Goal: Book appointment/travel/reservation

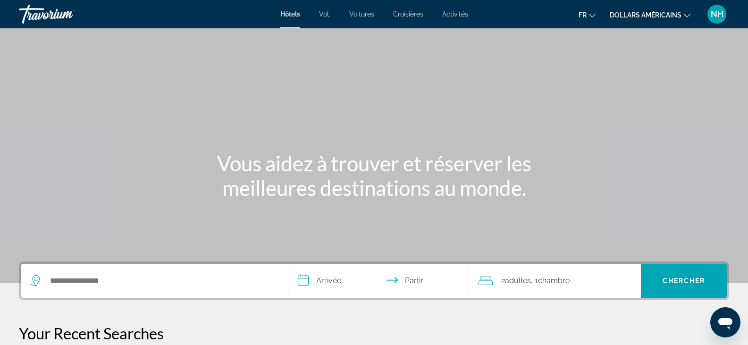
click at [663, 25] on div "Hôtels Vol. Voitures Croisières Activités Hôtels Vol. Voitures Croisières Activ…" at bounding box center [374, 14] width 748 height 25
click at [677, 17] on font "dollars américains" at bounding box center [646, 15] width 72 height 8
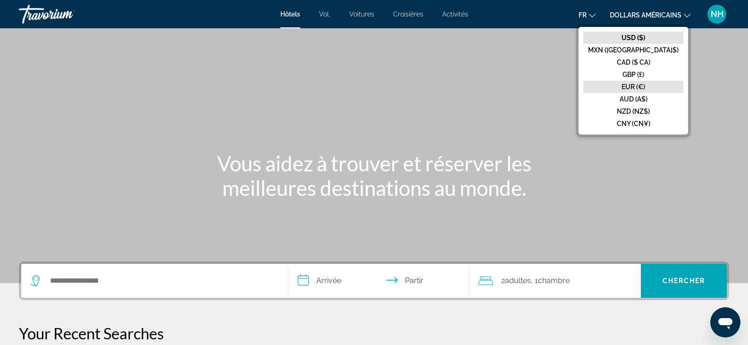
click at [645, 85] on font "EUR (€)" at bounding box center [633, 87] width 24 height 8
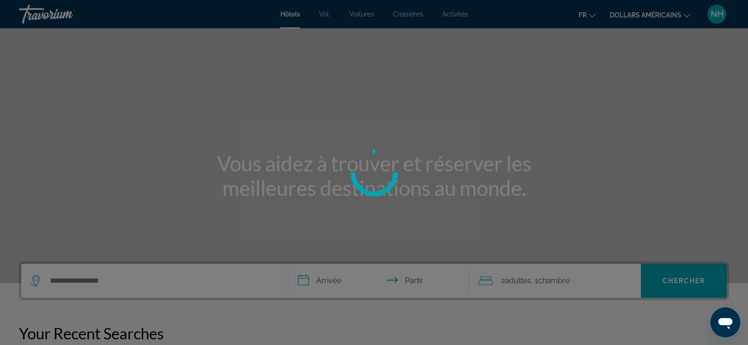
click at [662, 86] on div at bounding box center [374, 172] width 748 height 345
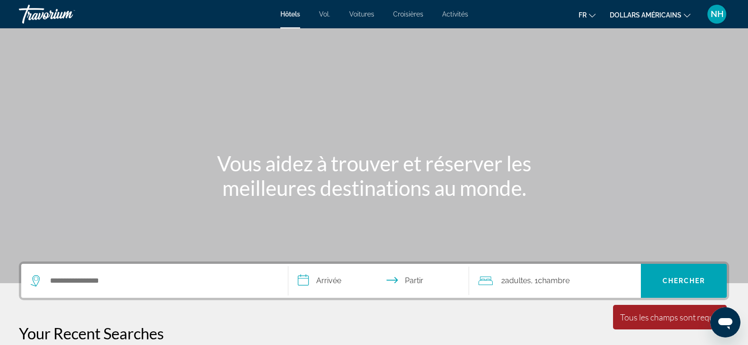
click at [631, 15] on font "dollars américains" at bounding box center [646, 15] width 72 height 8
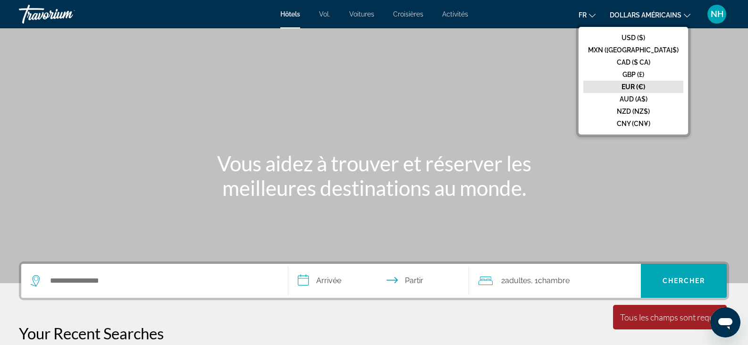
click at [648, 83] on button "EUR (€)" at bounding box center [633, 87] width 100 height 12
click at [648, 83] on div "Contenu principal" at bounding box center [374, 141] width 748 height 283
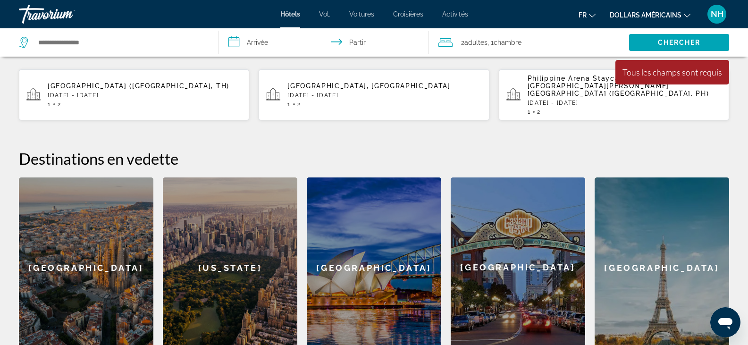
scroll to position [142, 0]
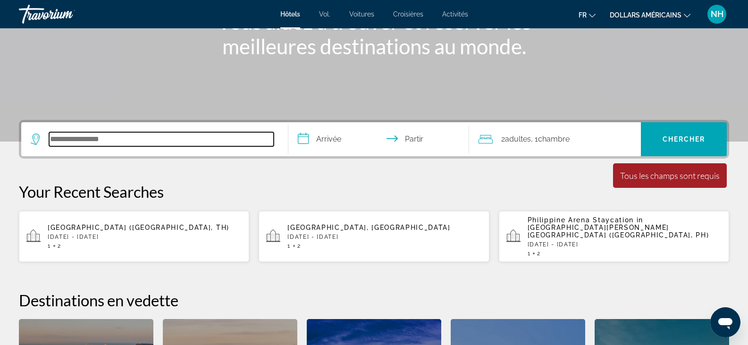
click at [96, 135] on input "Rechercher une destination hôtelière" at bounding box center [161, 139] width 225 height 14
click at [96, 135] on div "**********" at bounding box center [374, 310] width 748 height 380
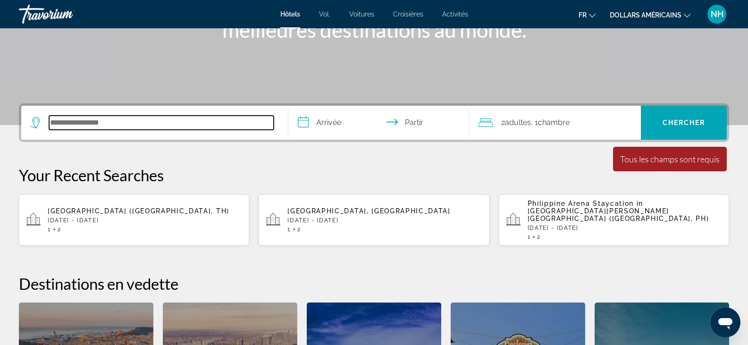
scroll to position [136, 0]
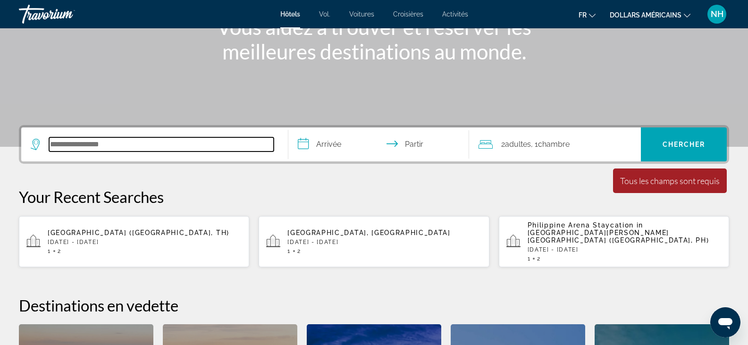
click at [181, 141] on input "Rechercher une destination hôtelière" at bounding box center [161, 144] width 225 height 14
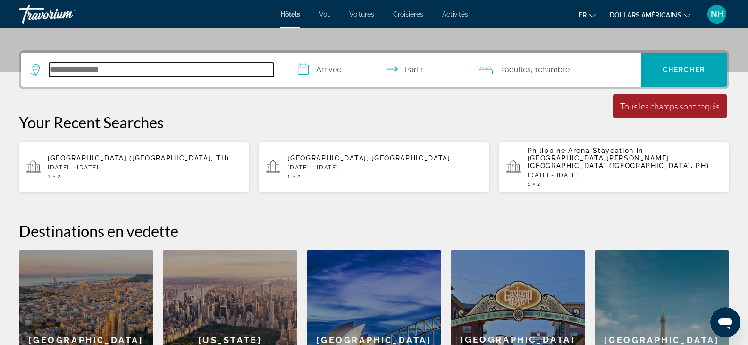
scroll to position [231, 0]
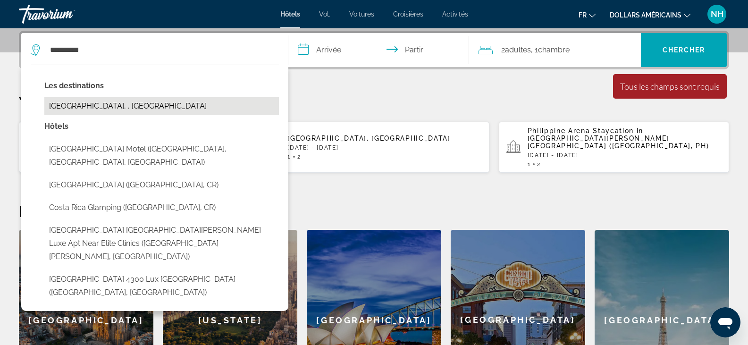
click at [103, 106] on button "Costa Rica, , Costa Rica" at bounding box center [161, 106] width 234 height 18
type input "**********"
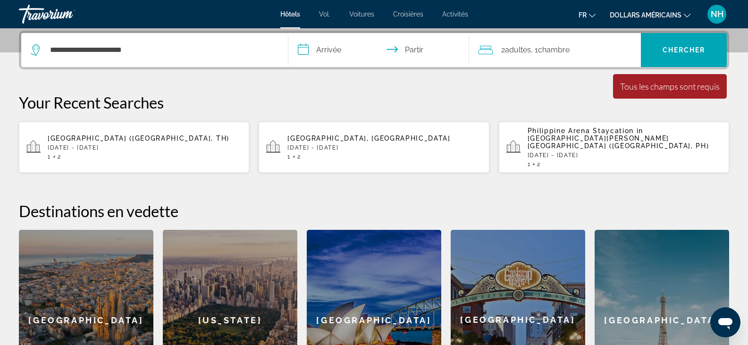
click at [345, 49] on input "**********" at bounding box center [380, 51] width 185 height 37
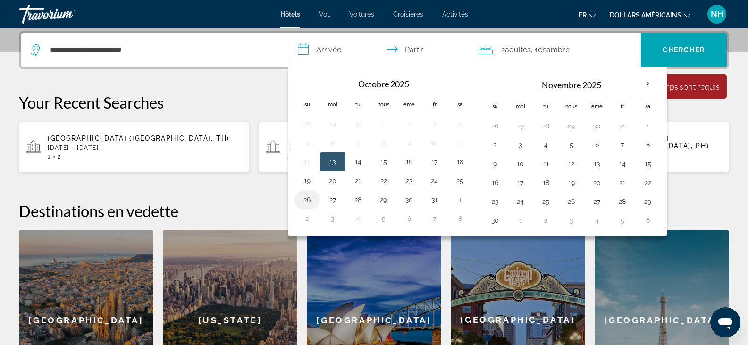
click at [309, 197] on button "26" at bounding box center [307, 199] width 15 height 13
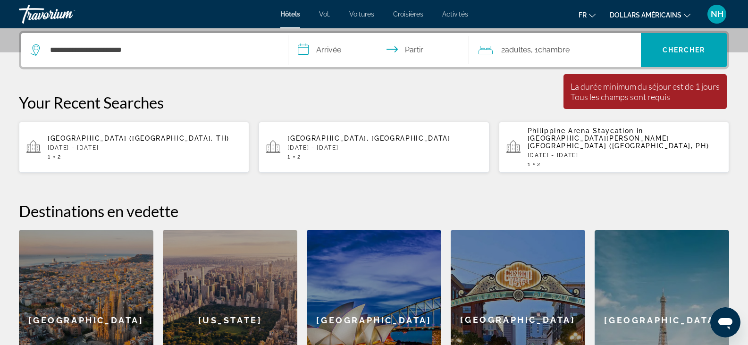
click at [336, 46] on input "**********" at bounding box center [380, 51] width 185 height 37
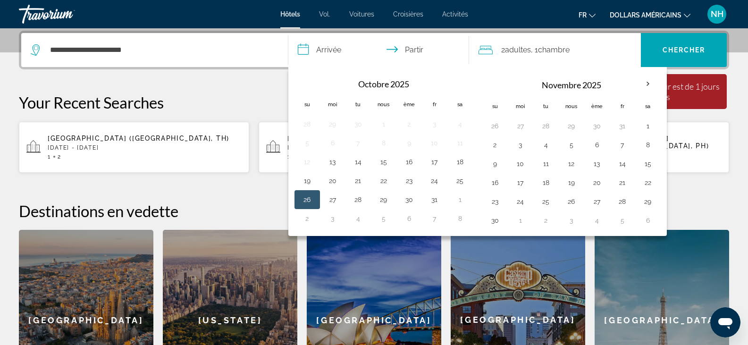
click at [398, 46] on input "**********" at bounding box center [380, 51] width 185 height 37
click at [412, 43] on input "**********" at bounding box center [380, 51] width 185 height 37
click at [518, 143] on button "3" at bounding box center [520, 144] width 15 height 13
click at [304, 198] on button "26" at bounding box center [307, 199] width 15 height 13
type input "**********"
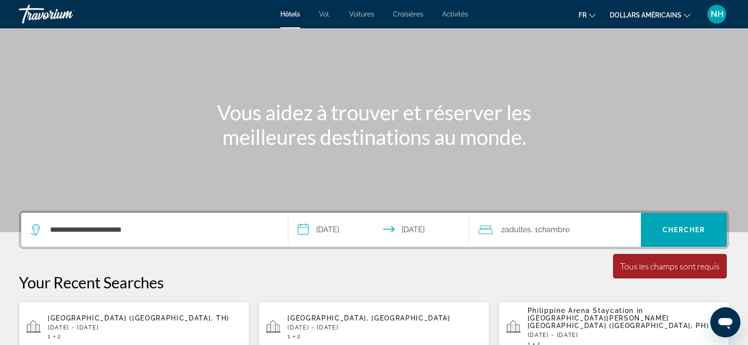
scroll to position [50, 0]
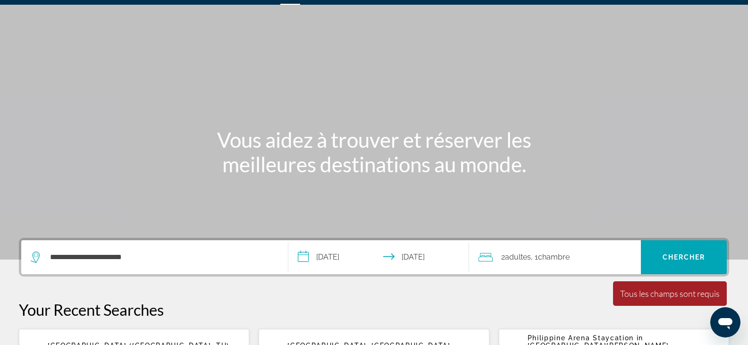
scroll to position [0, 0]
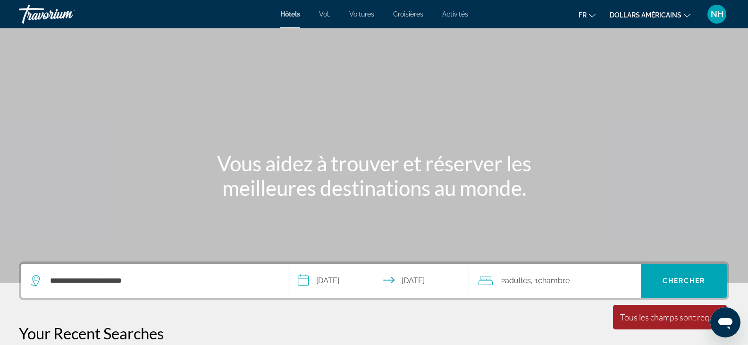
click at [633, 10] on button "dollars américains USD ($) MXN (Mexique$) CAD ($ CA) GBP (£) EUR (€) AUD (A$) N…" at bounding box center [650, 15] width 81 height 14
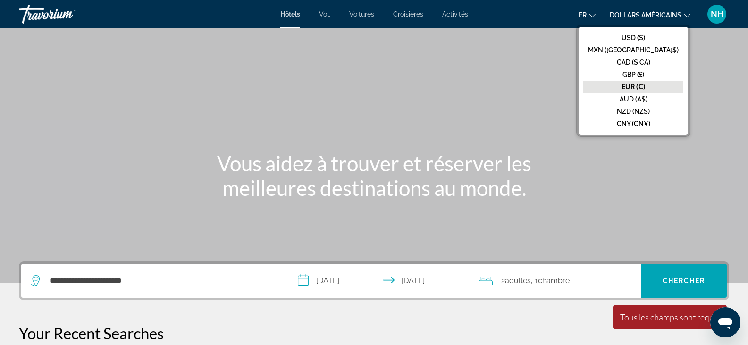
click at [645, 85] on font "EUR (€)" at bounding box center [633, 87] width 24 height 8
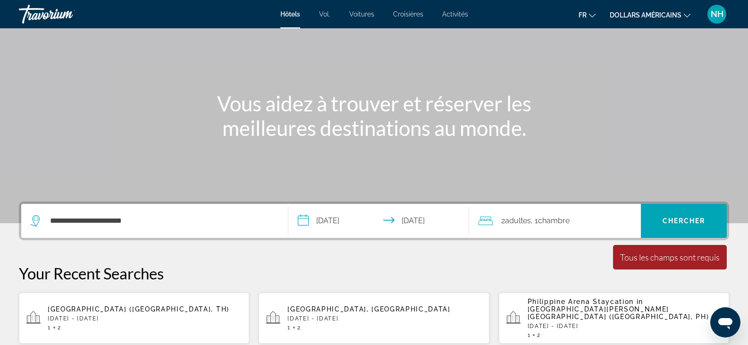
scroll to position [47, 0]
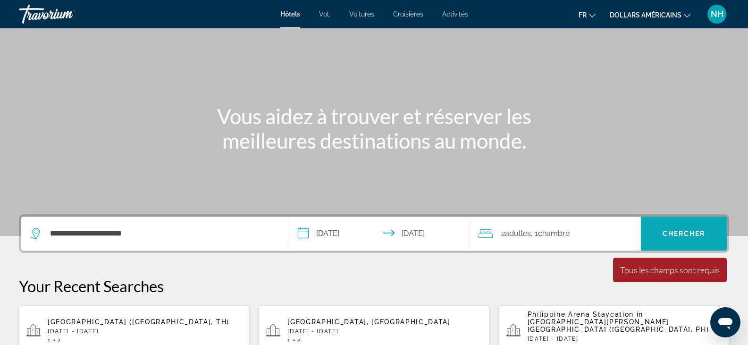
click at [686, 236] on font "Chercher" at bounding box center [683, 234] width 43 height 8
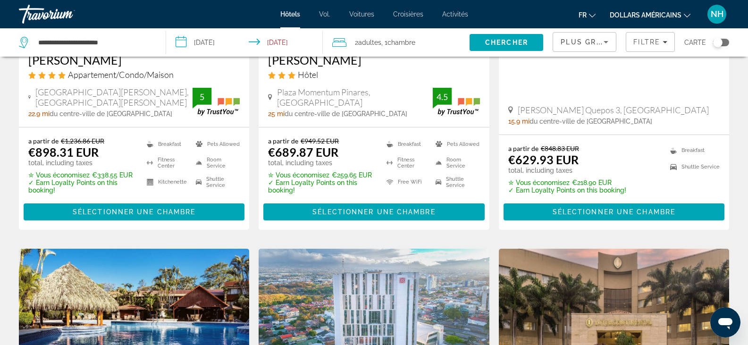
scroll to position [1128, 0]
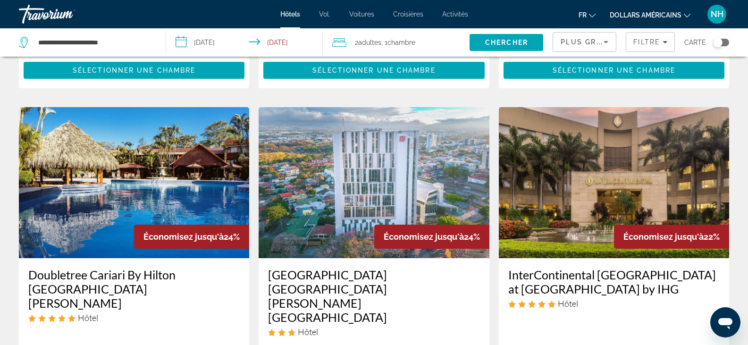
drag, startPoint x: 75, startPoint y: 224, endPoint x: 54, endPoint y: 244, distance: 28.7
click at [54, 312] on div "Hôtel" at bounding box center [133, 317] width 211 height 10
click at [62, 258] on div "Doubletree Cariari By Hilton San José Hôtel Autopista General Cañas, San Antoni…" at bounding box center [134, 322] width 230 height 129
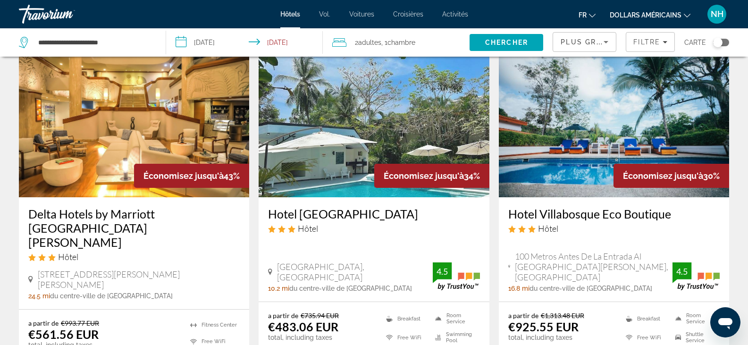
scroll to position [0, 0]
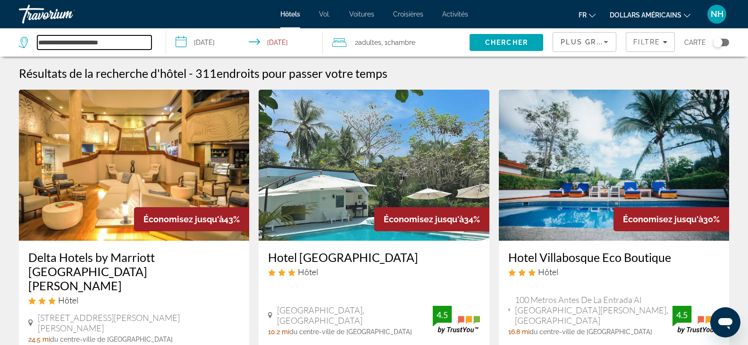
click at [115, 37] on input "**********" at bounding box center [94, 42] width 114 height 14
type input "*"
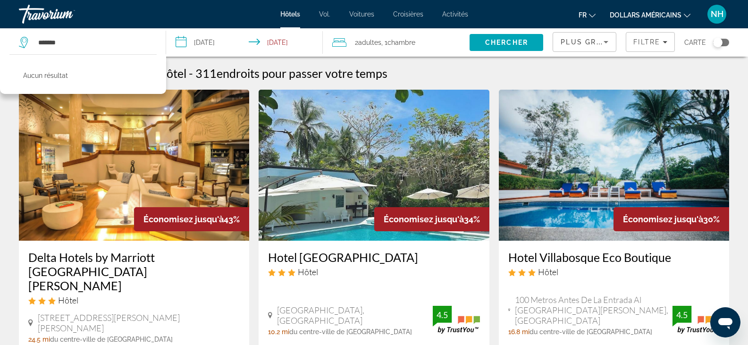
click at [251, 68] on span "endroits pour passer votre temps" at bounding box center [302, 73] width 171 height 14
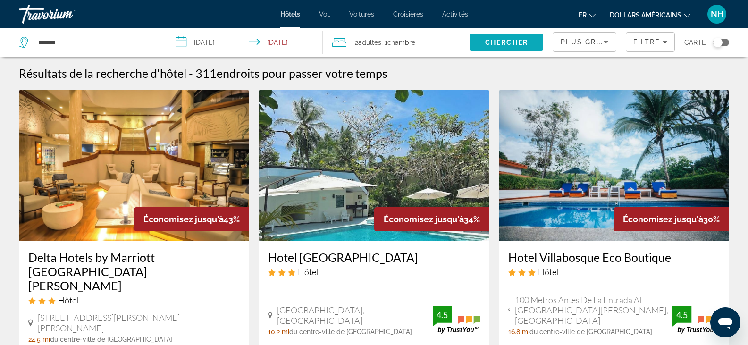
click at [509, 42] on span "Chercher" at bounding box center [506, 43] width 43 height 8
click at [86, 42] on input "*******" at bounding box center [94, 42] width 114 height 14
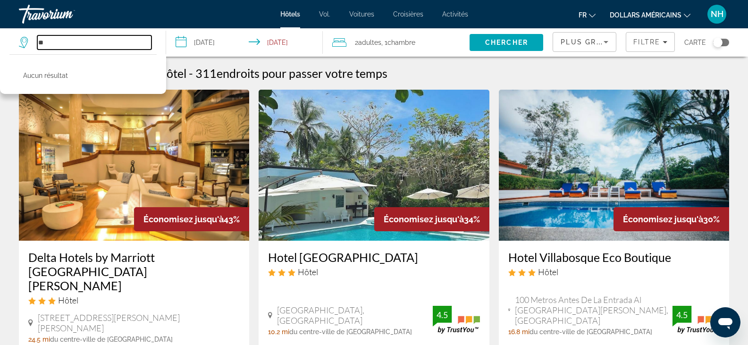
type input "*"
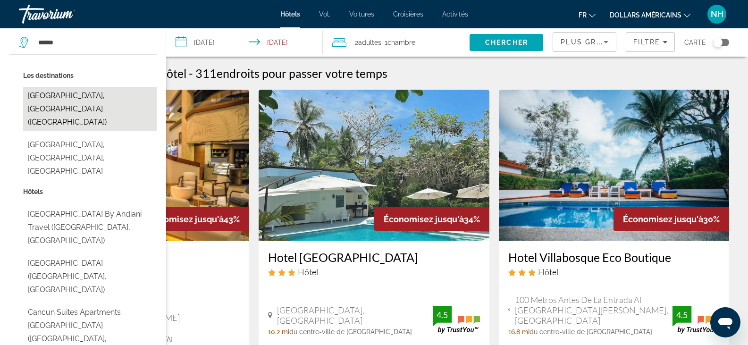
click at [84, 92] on button "Cancun, Mexico (CUN)" at bounding box center [90, 109] width 134 height 44
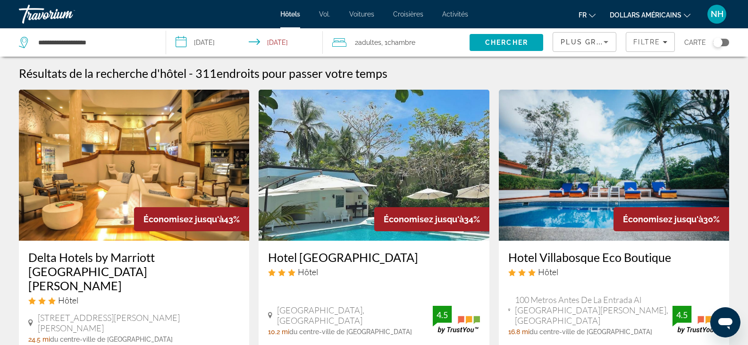
click at [360, 42] on span "Adultes" at bounding box center [369, 43] width 23 height 8
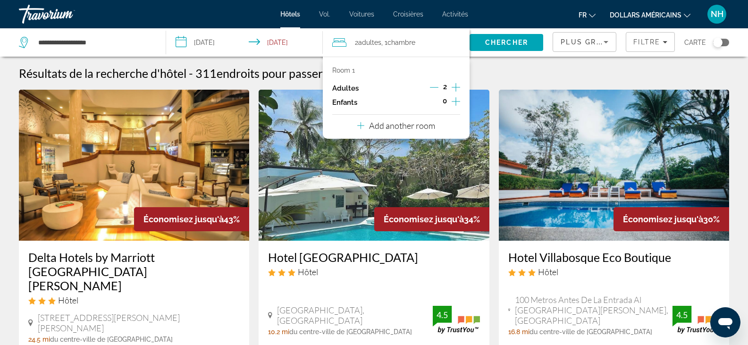
click at [457, 83] on icon "Increment adults" at bounding box center [455, 87] width 8 height 11
click at [457, 98] on icon "Increment children" at bounding box center [455, 101] width 8 height 11
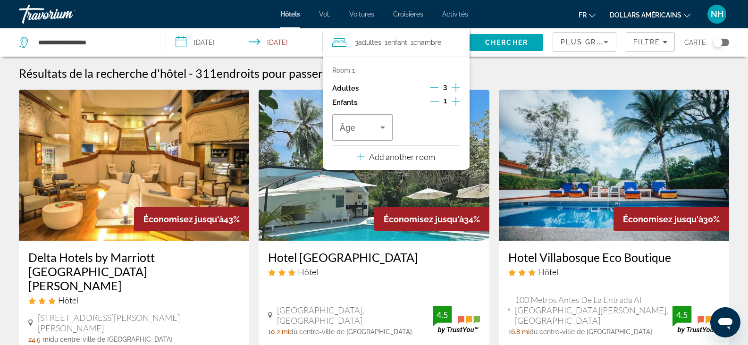
click at [456, 99] on icon "Increment children" at bounding box center [455, 101] width 8 height 11
click at [382, 122] on icon "Travelers: 3 adults, 2 children" at bounding box center [382, 127] width 11 height 11
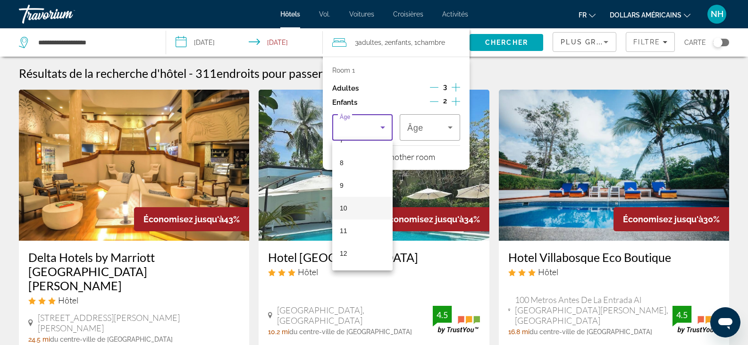
scroll to position [189, 0]
click at [346, 192] on font "10" at bounding box center [344, 194] width 8 height 8
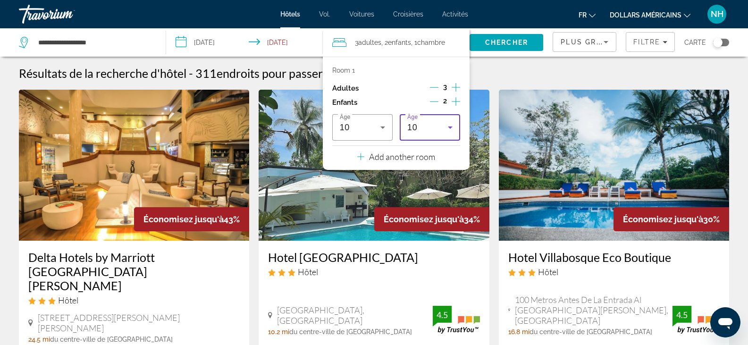
click at [452, 127] on icon "Travelers: 3 adults, 2 children" at bounding box center [449, 127] width 11 height 11
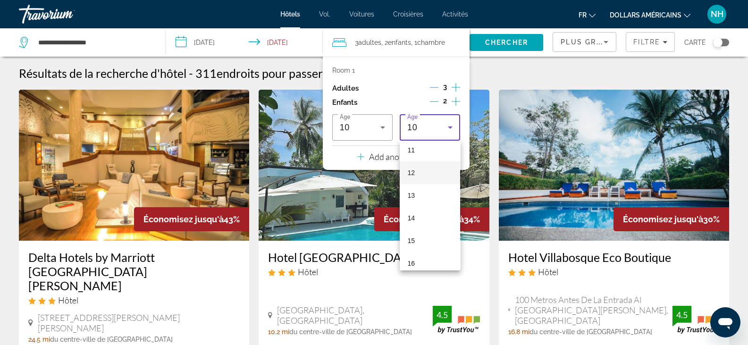
scroll to position [285, 0]
click at [428, 258] on mat-option "17" at bounding box center [430, 255] width 60 height 23
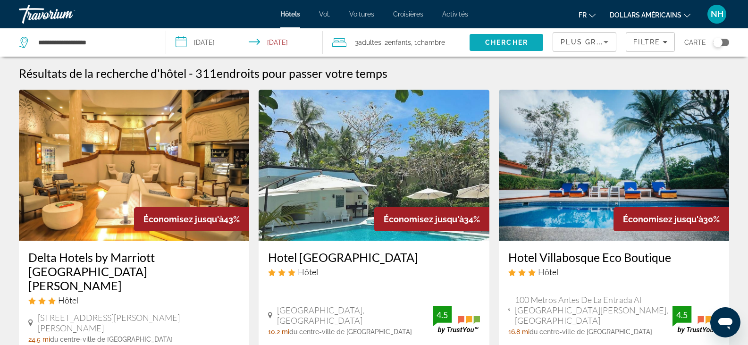
click at [501, 43] on span "Chercher" at bounding box center [506, 43] width 43 height 8
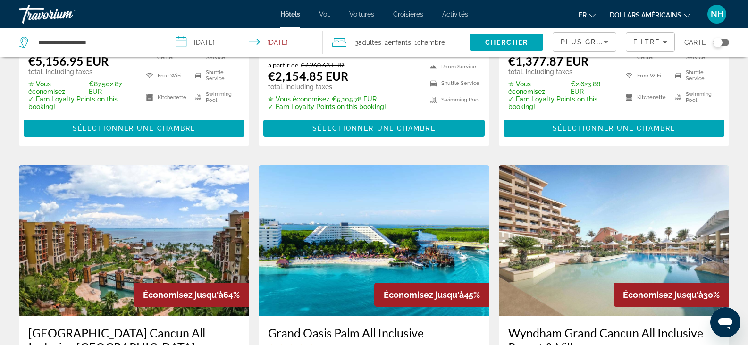
scroll to position [236, 0]
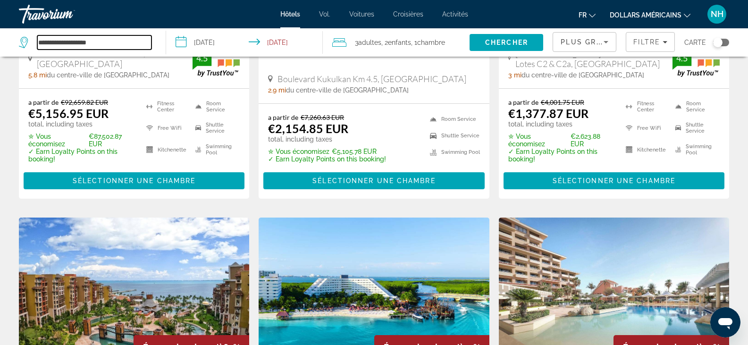
click at [117, 41] on input "**********" at bounding box center [94, 42] width 114 height 14
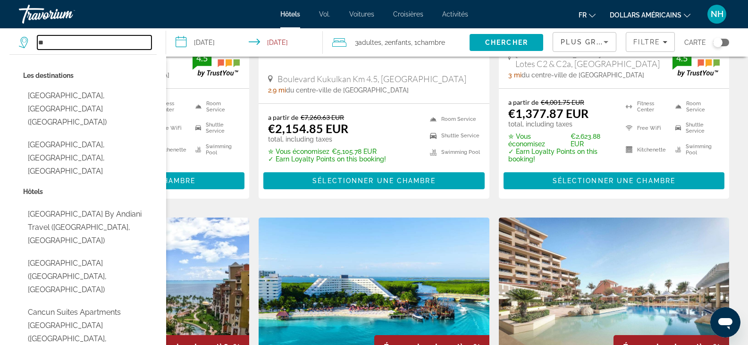
type input "*"
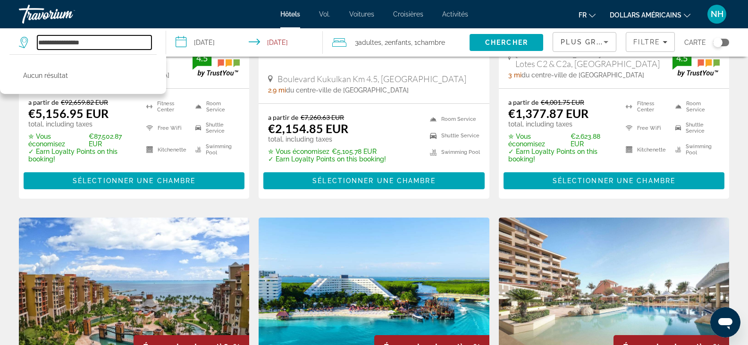
click at [125, 41] on input "**********" at bounding box center [94, 42] width 114 height 14
type input "*"
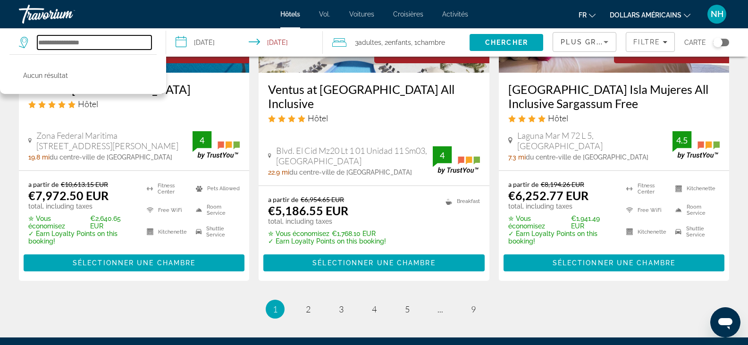
scroll to position [1274, 0]
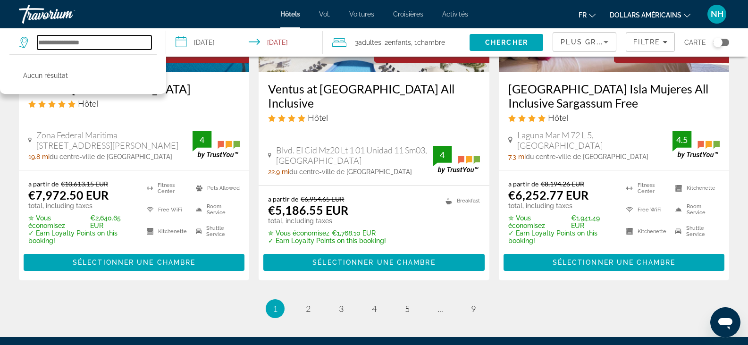
click at [109, 45] on input "Search hotel destination" at bounding box center [94, 42] width 114 height 14
type input "*"
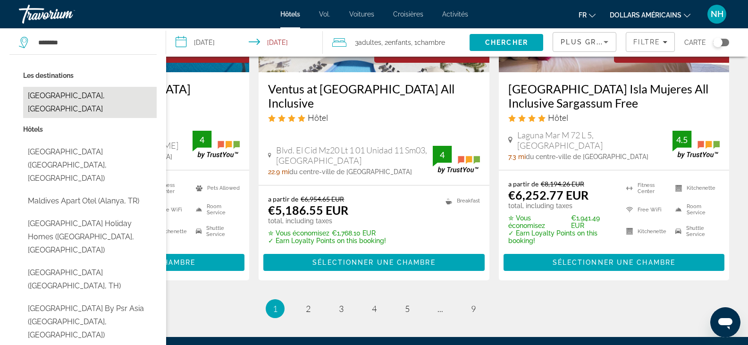
click at [126, 97] on button "Maldives, Maldives" at bounding box center [90, 102] width 134 height 31
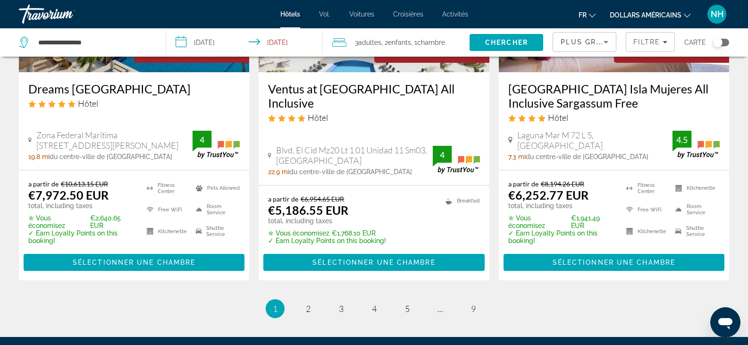
click at [495, 43] on span "Chercher" at bounding box center [506, 43] width 43 height 8
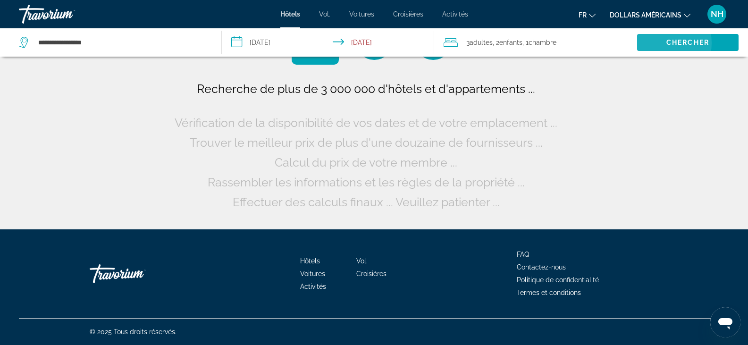
scroll to position [0, 0]
click at [494, 45] on span "Adultes" at bounding box center [485, 43] width 23 height 8
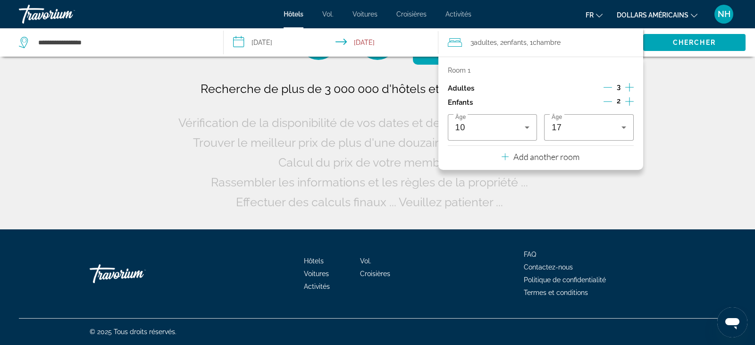
click at [300, 109] on div "Recherche de plus de 3 000 000 d'hôtels et d'appartements ... Vérification de l…" at bounding box center [377, 145] width 403 height 133
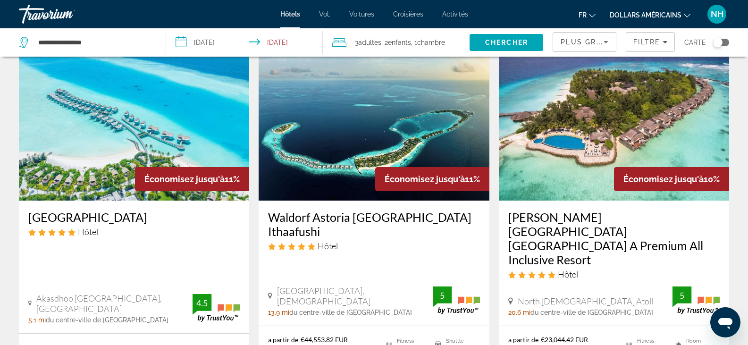
scroll to position [1368, 0]
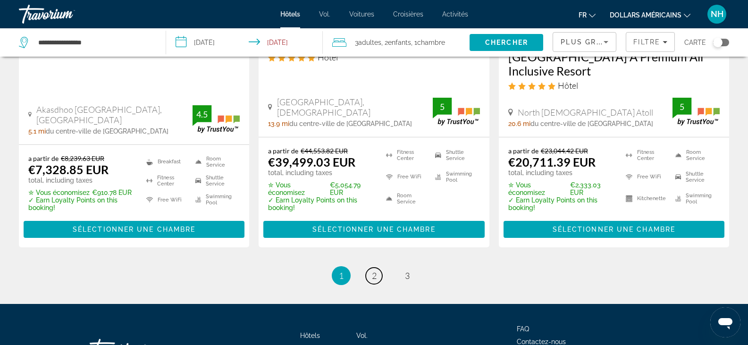
click at [379, 267] on link "page 2" at bounding box center [374, 275] width 17 height 17
click at [379, 266] on li "page 2" at bounding box center [374, 275] width 19 height 19
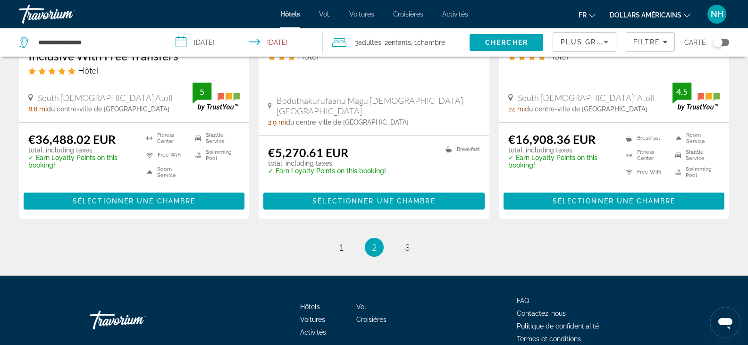
scroll to position [1355, 0]
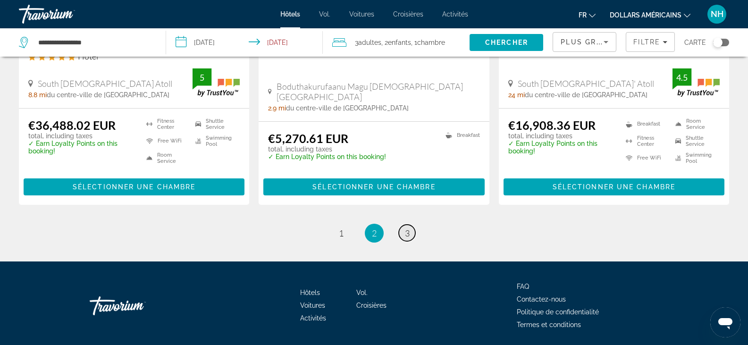
click at [410, 225] on link "page 3" at bounding box center [407, 233] width 17 height 17
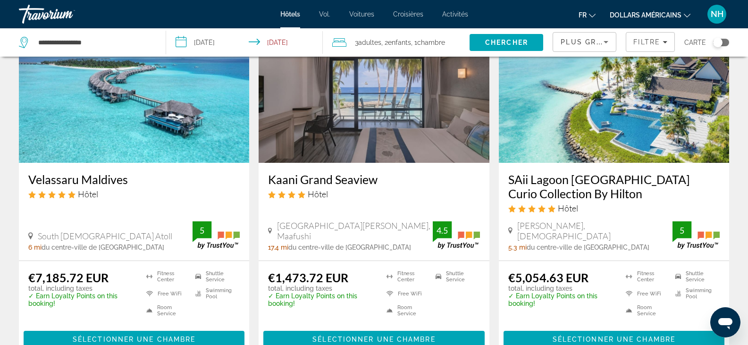
scroll to position [47, 0]
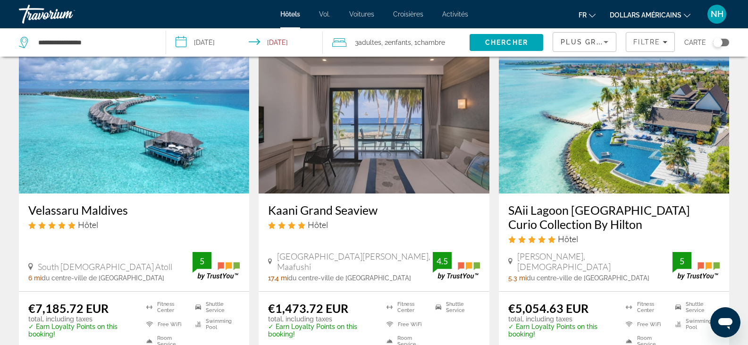
click at [411, 42] on span "Enfants" at bounding box center [399, 43] width 23 height 8
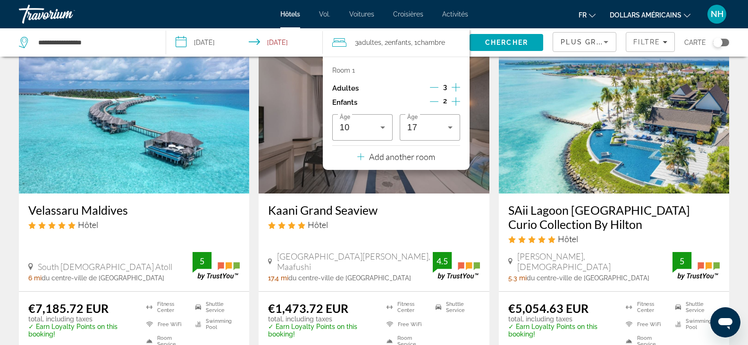
click at [436, 86] on icon "Decrement adults" at bounding box center [434, 87] width 8 height 8
click at [455, 100] on icon "Increment children" at bounding box center [455, 101] width 8 height 11
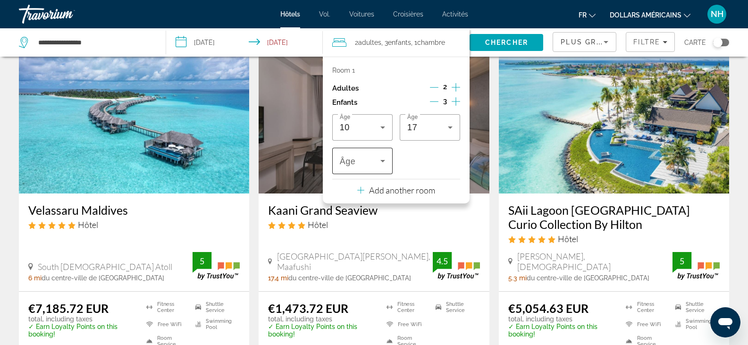
click at [379, 164] on icon "Travelers: 2 adults, 3 children" at bounding box center [382, 160] width 11 height 11
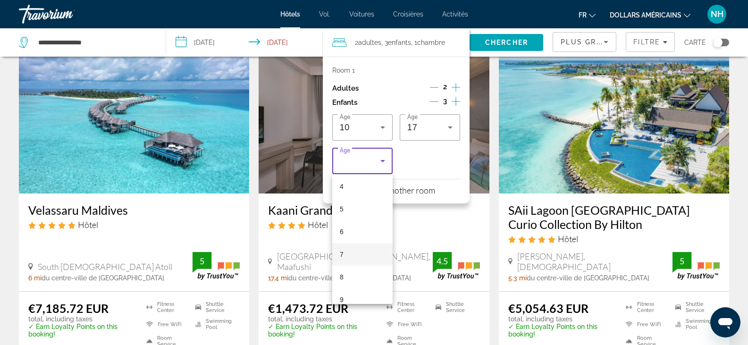
scroll to position [94, 0]
click at [347, 272] on mat-option "8" at bounding box center [362, 276] width 60 height 23
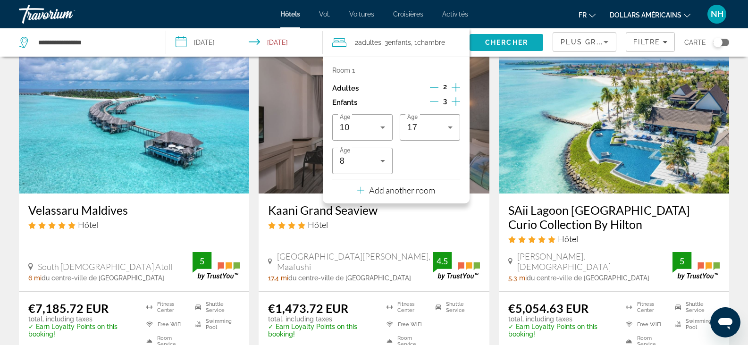
click at [491, 43] on span "Chercher" at bounding box center [506, 43] width 43 height 8
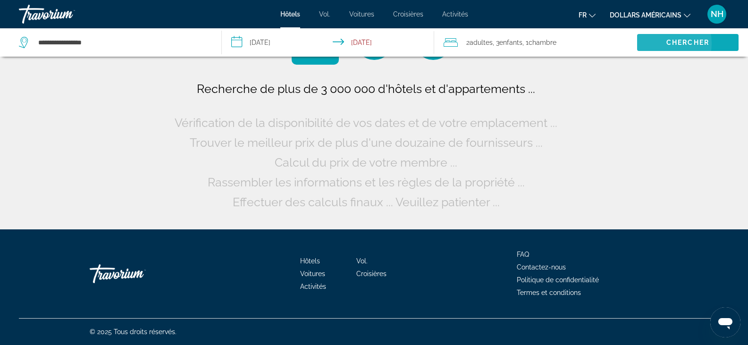
scroll to position [0, 0]
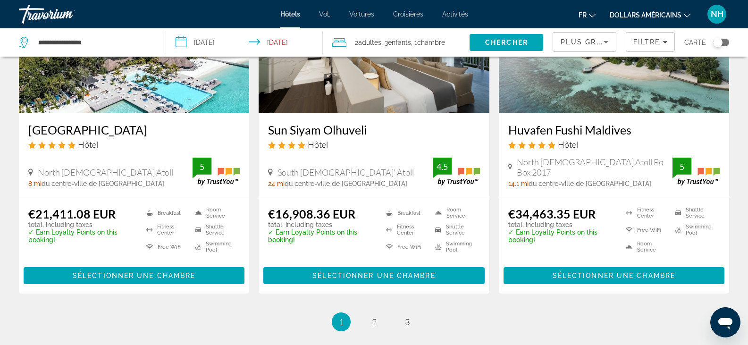
scroll to position [1321, 0]
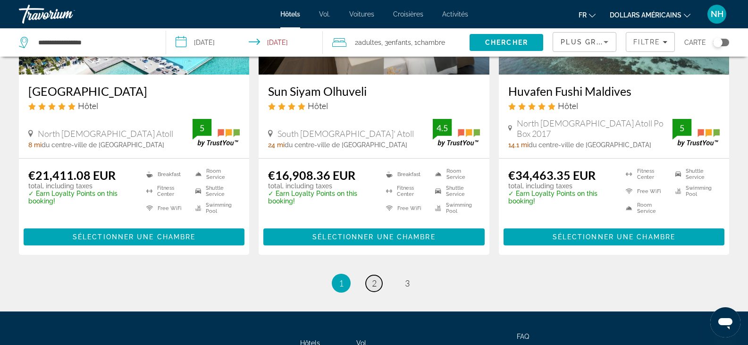
click at [374, 278] on span "2" at bounding box center [374, 283] width 5 height 10
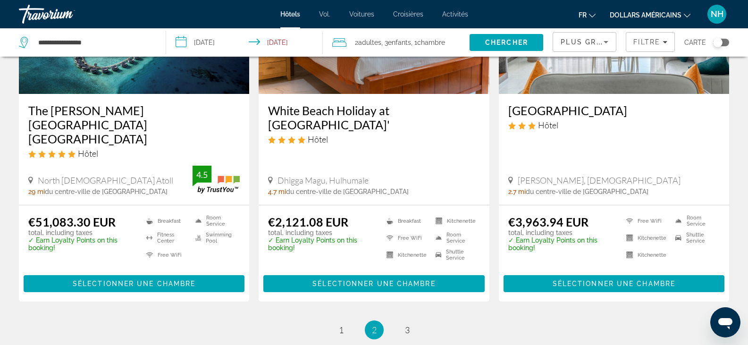
scroll to position [1310, 0]
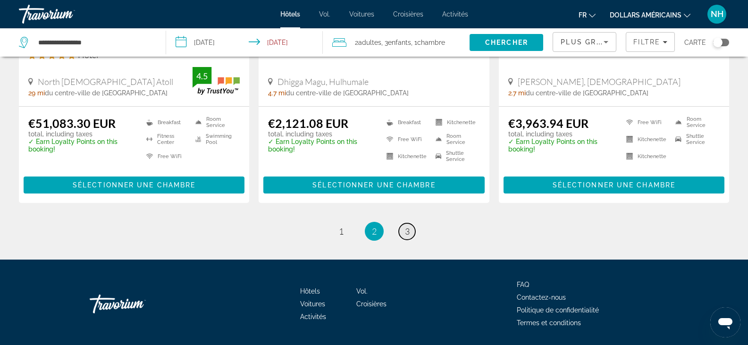
click at [408, 226] on span "3" at bounding box center [407, 231] width 5 height 10
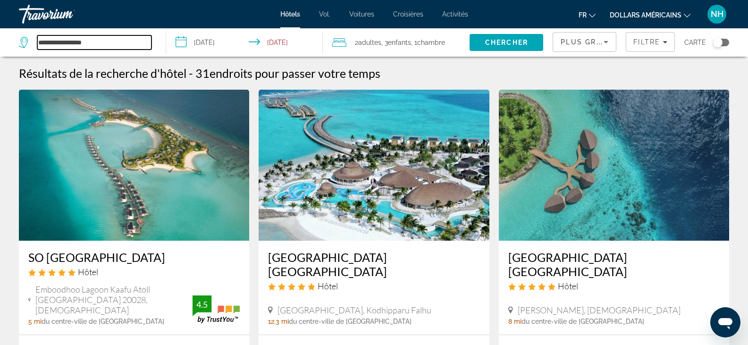
click at [98, 48] on input "**********" at bounding box center [94, 42] width 114 height 14
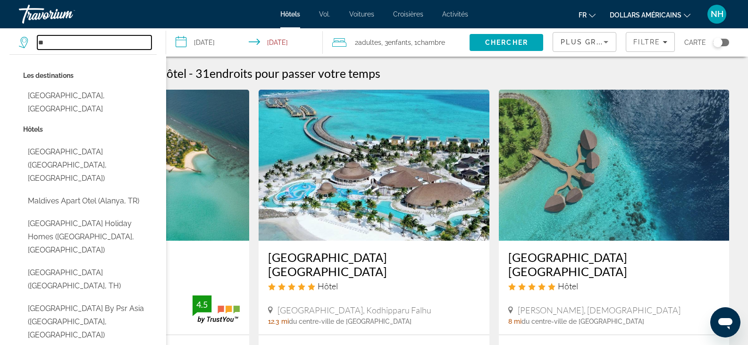
type input "*"
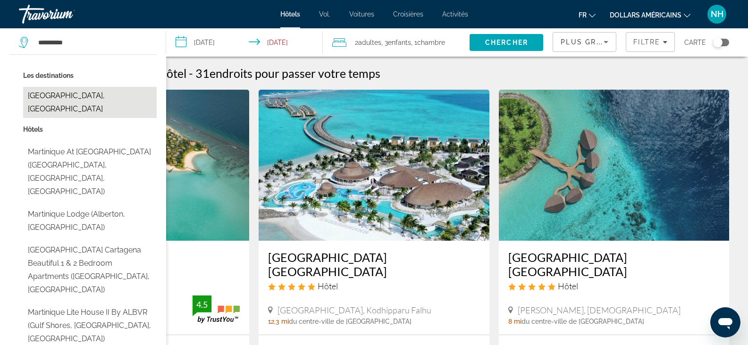
click at [77, 93] on button "Martinique, Martinique" at bounding box center [90, 102] width 134 height 31
type input "**********"
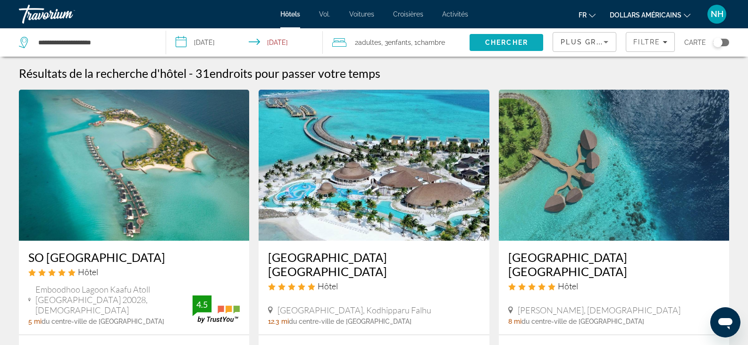
click at [532, 42] on span "Search" at bounding box center [506, 42] width 74 height 23
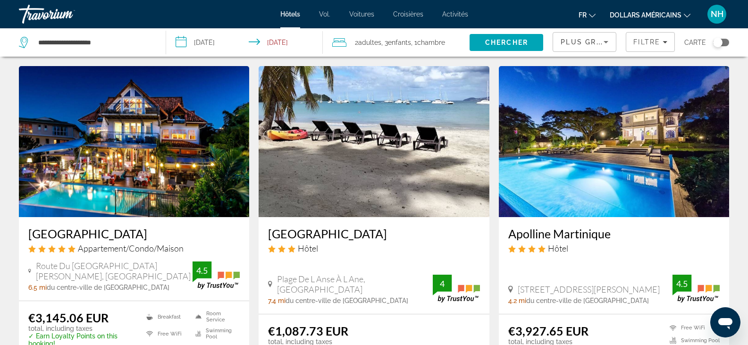
scroll to position [358, 0]
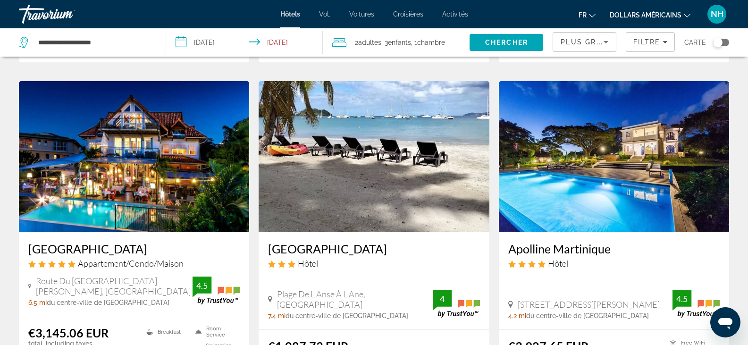
click at [357, 185] on img "Contenu principal" at bounding box center [374, 156] width 230 height 151
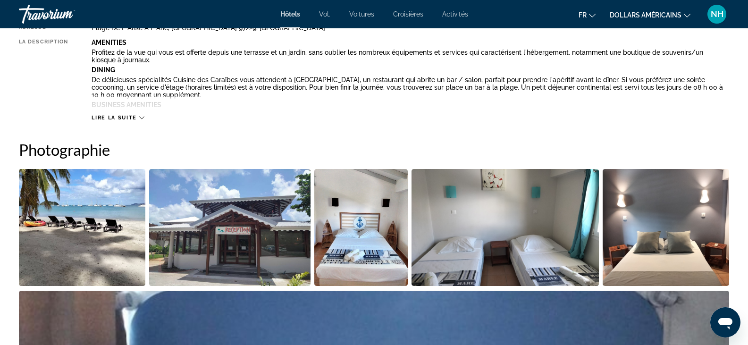
scroll to position [236, 0]
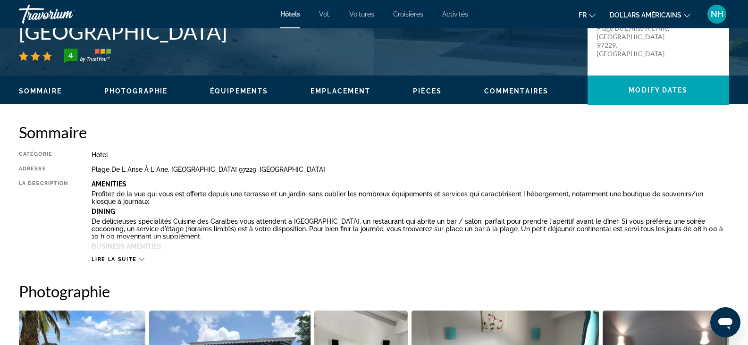
click at [115, 261] on span "Lire la suite" at bounding box center [114, 259] width 45 height 6
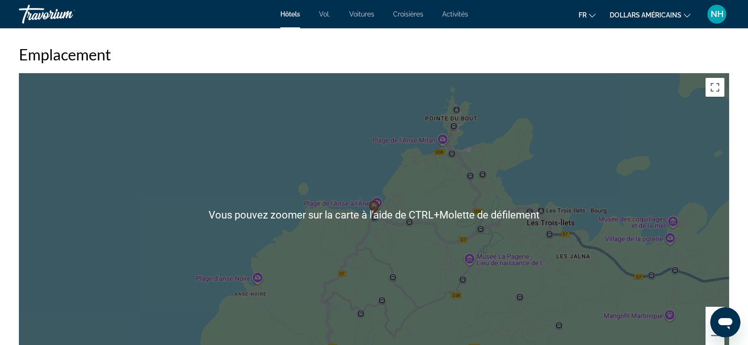
scroll to position [1085, 0]
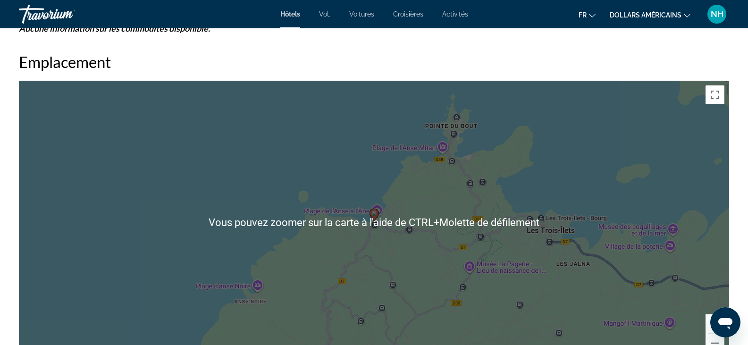
click at [645, 17] on font "dollars américains" at bounding box center [646, 15] width 72 height 8
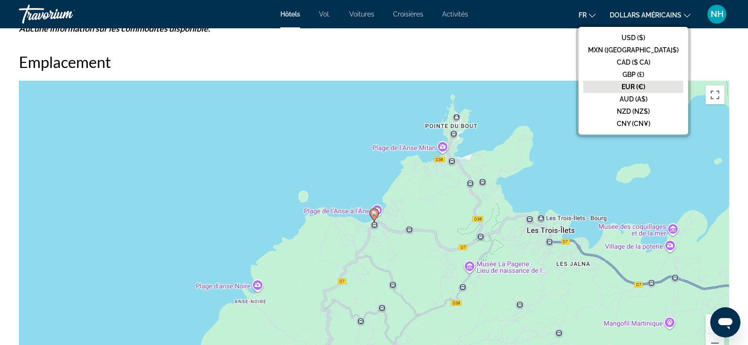
click at [645, 84] on font "EUR (€)" at bounding box center [633, 87] width 24 height 8
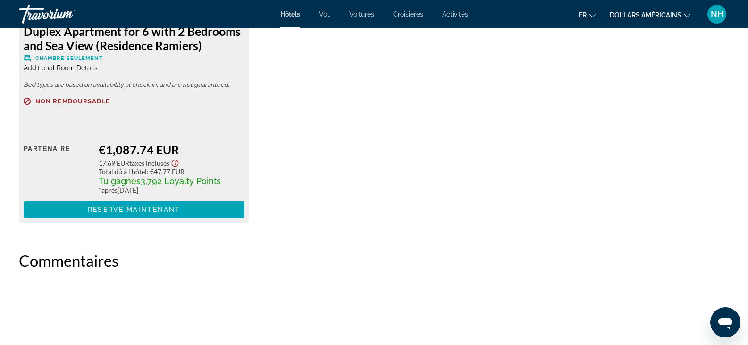
scroll to position [1557, 0]
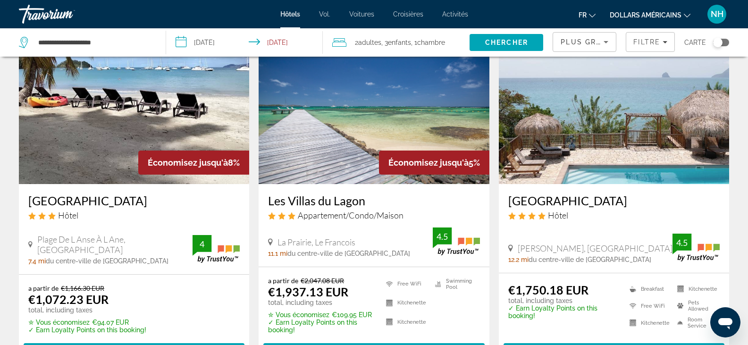
scroll to position [57, 0]
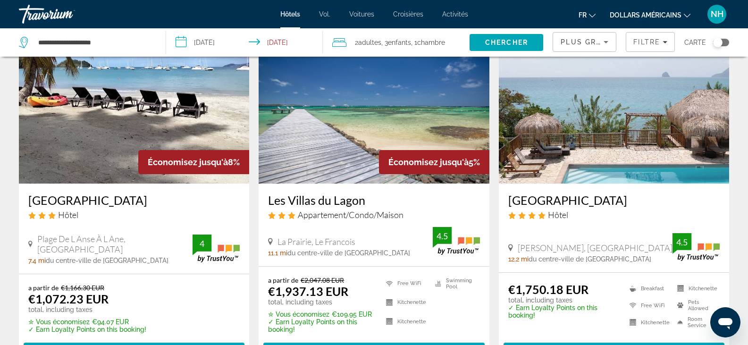
click at [319, 139] on img "Contenu principal" at bounding box center [374, 108] width 230 height 151
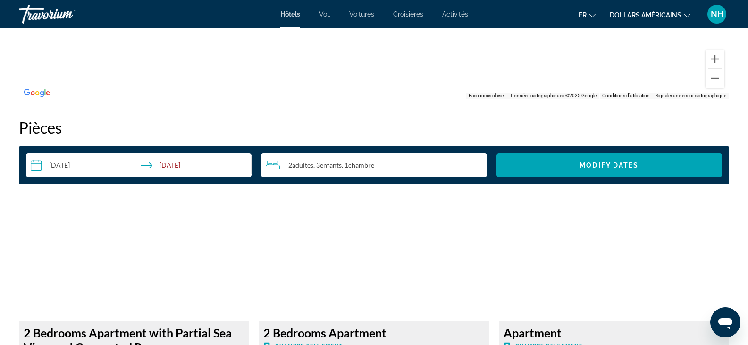
scroll to position [1132, 0]
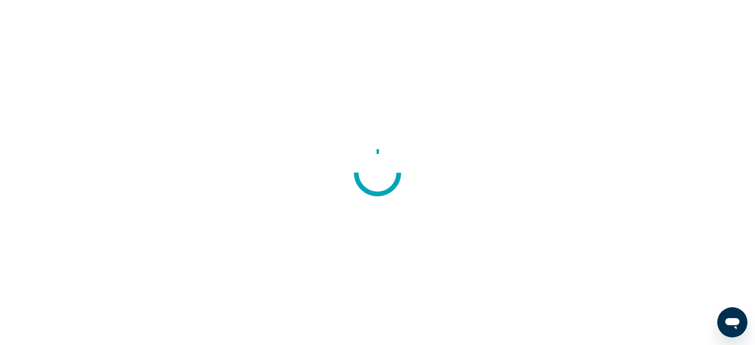
click at [619, 130] on div at bounding box center [377, 172] width 755 height 345
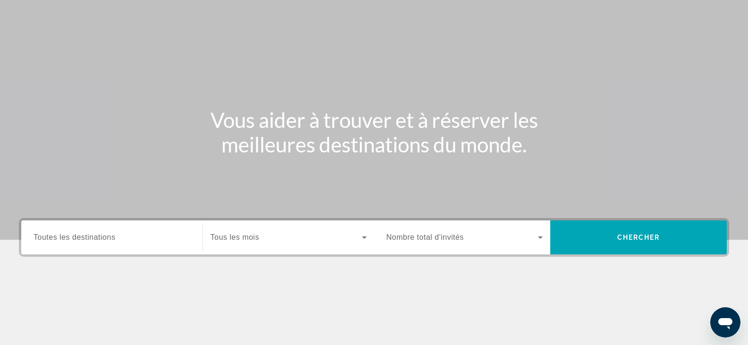
scroll to position [94, 0]
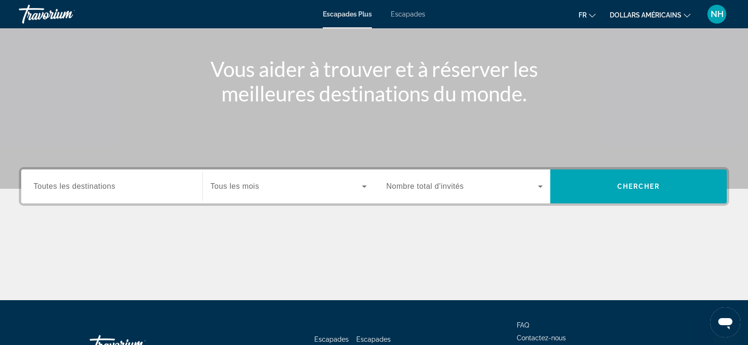
click at [159, 184] on input "Destination Toutes les destinations" at bounding box center [111, 186] width 157 height 11
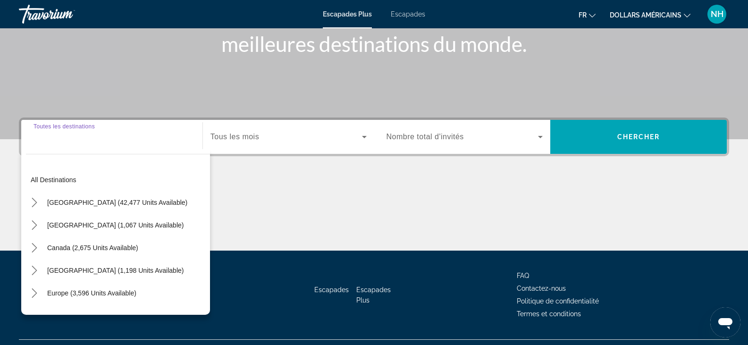
scroll to position [165, 0]
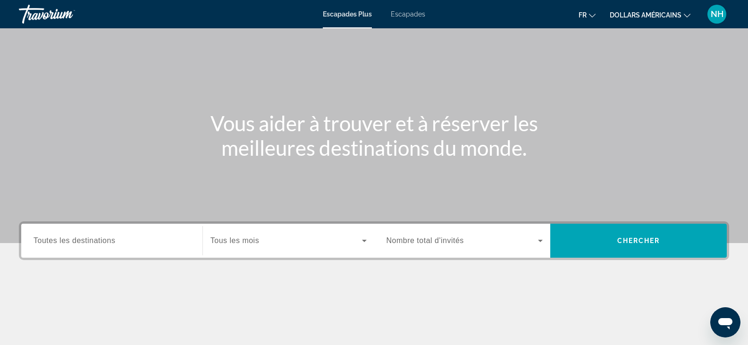
scroll to position [0, 0]
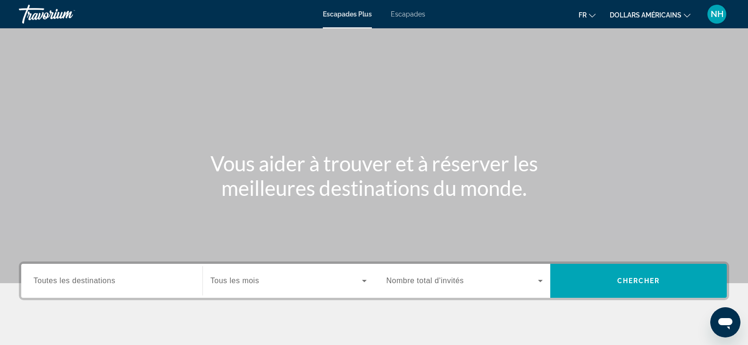
click at [652, 15] on font "dollars américains" at bounding box center [646, 15] width 72 height 8
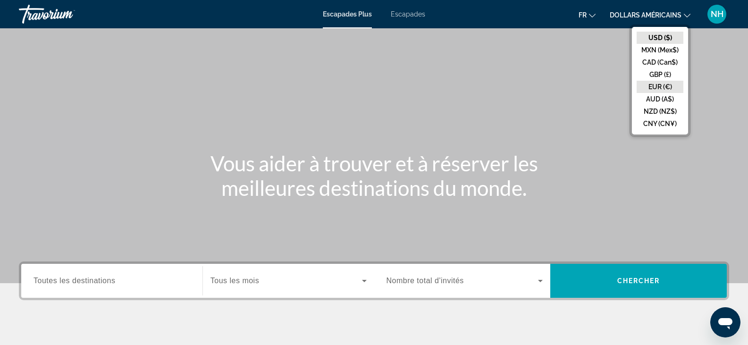
click at [655, 84] on button "EUR (€)" at bounding box center [659, 87] width 47 height 12
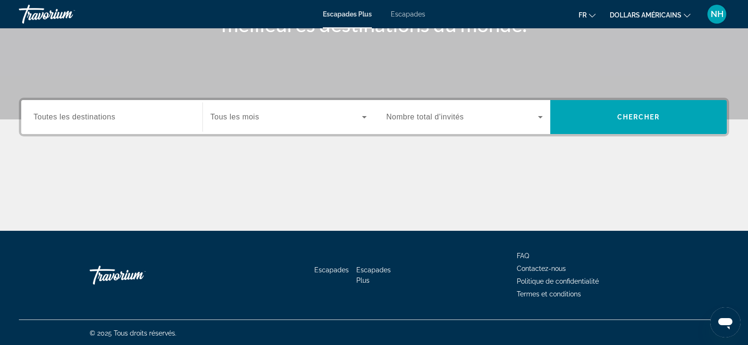
scroll to position [165, 0]
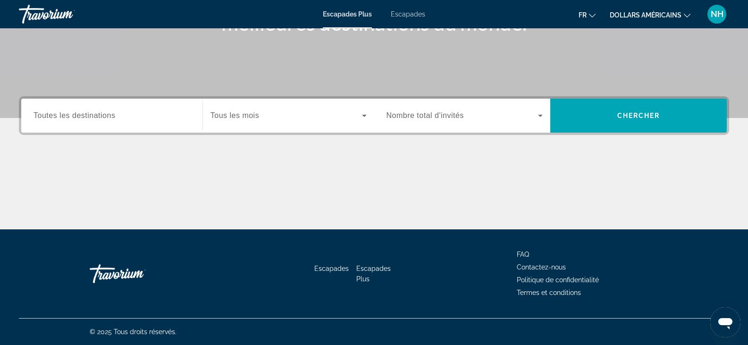
click at [126, 123] on div "Widget de recherche" at bounding box center [111, 115] width 157 height 27
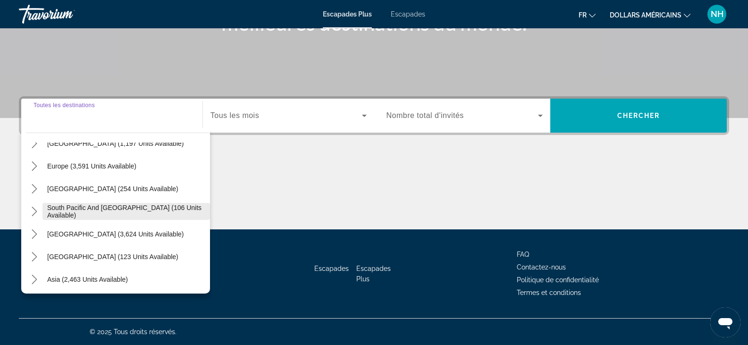
scroll to position [58, 0]
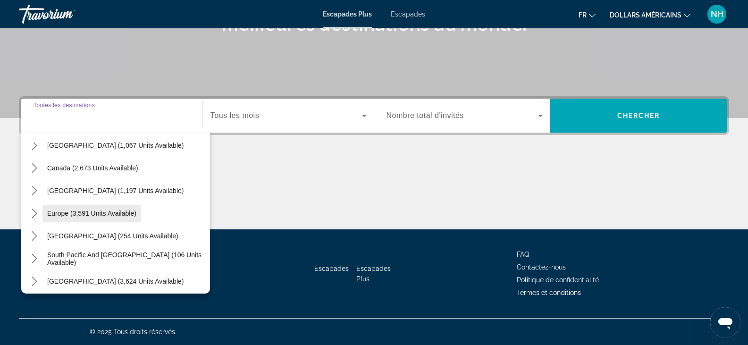
click at [107, 214] on span "Europe (3,591 units available)" at bounding box center [91, 213] width 89 height 8
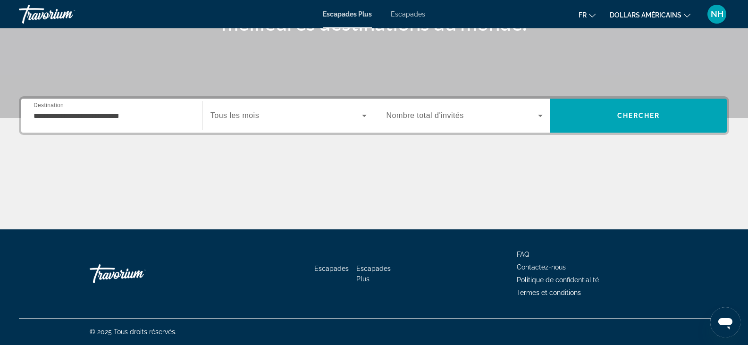
click at [254, 108] on div "Widget de recherche" at bounding box center [288, 115] width 156 height 26
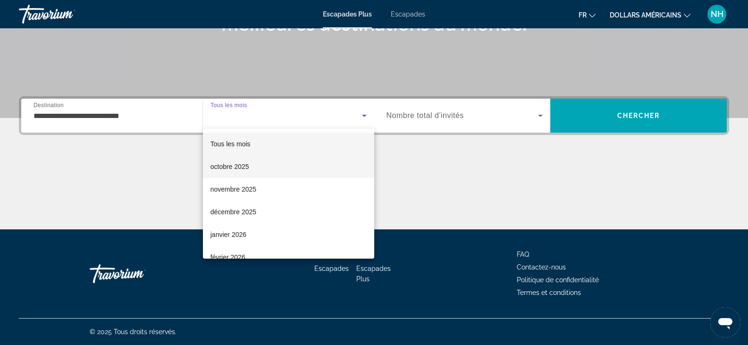
click at [245, 166] on font "octobre 2025" at bounding box center [229, 167] width 39 height 8
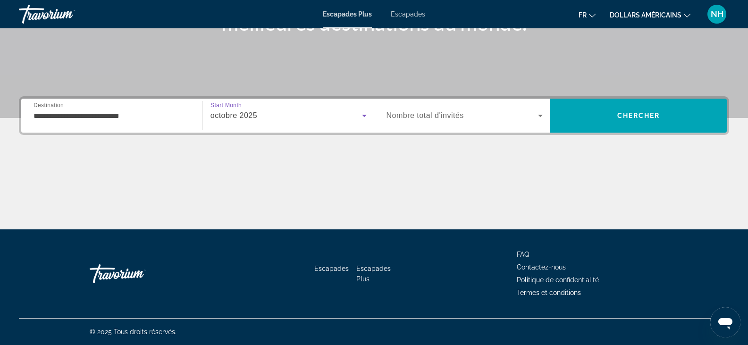
click at [498, 118] on span "Widget de recherche" at bounding box center [462, 115] width 152 height 11
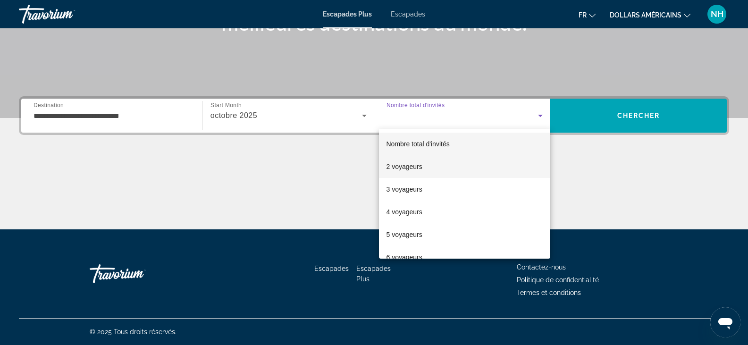
click at [439, 166] on mat-option "2 voyageurs" at bounding box center [465, 166] width 172 height 23
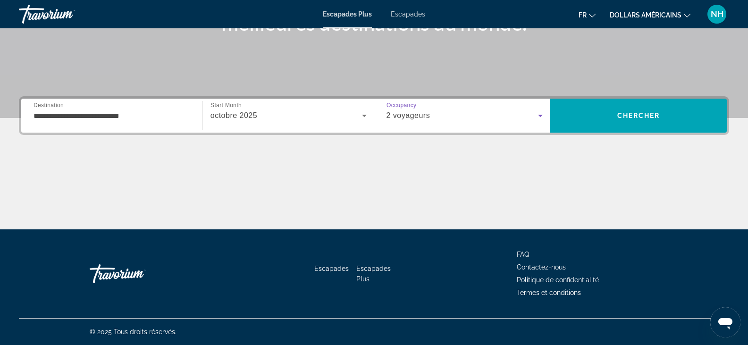
click at [128, 116] on input "**********" at bounding box center [111, 115] width 157 height 11
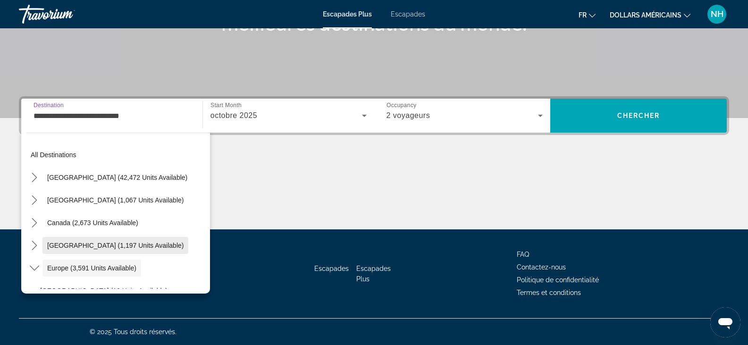
scroll to position [0, 0]
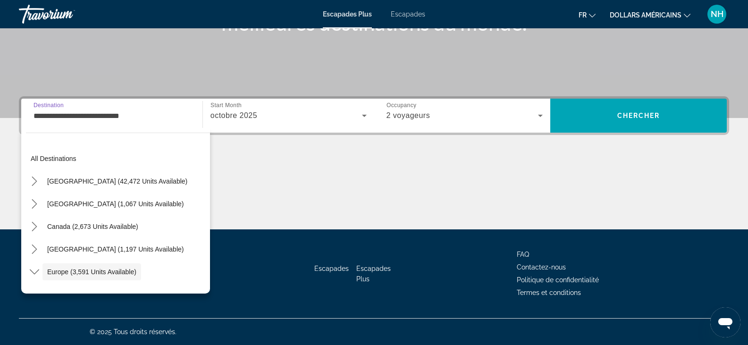
click at [150, 117] on input "**********" at bounding box center [111, 115] width 157 height 11
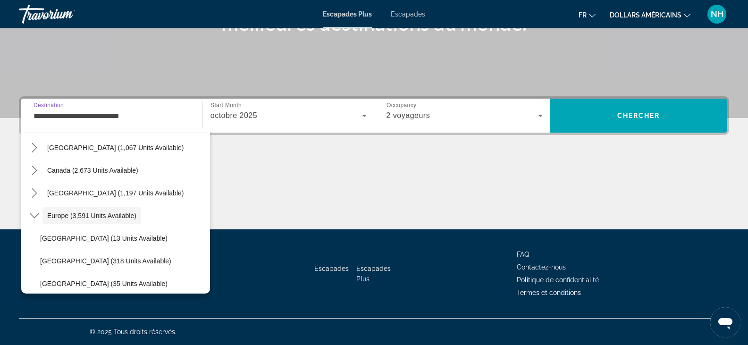
click at [149, 117] on input "**********" at bounding box center [111, 115] width 157 height 11
click at [148, 117] on input "**********" at bounding box center [111, 115] width 157 height 11
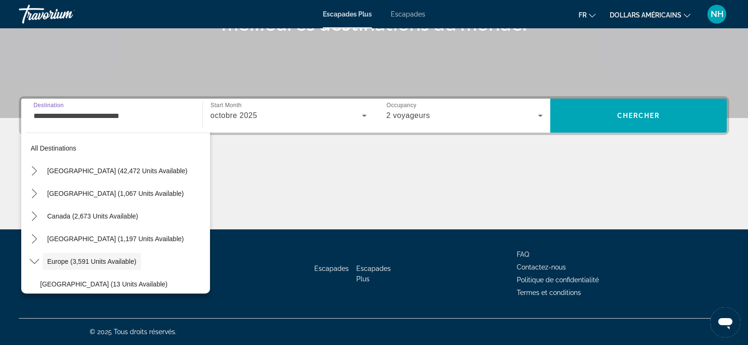
scroll to position [0, 0]
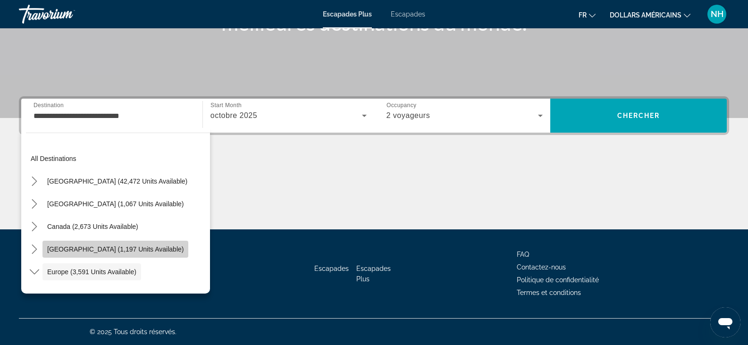
click at [94, 252] on span "[GEOGRAPHIC_DATA] (1,197 units available)" at bounding box center [115, 249] width 136 height 8
type input "**********"
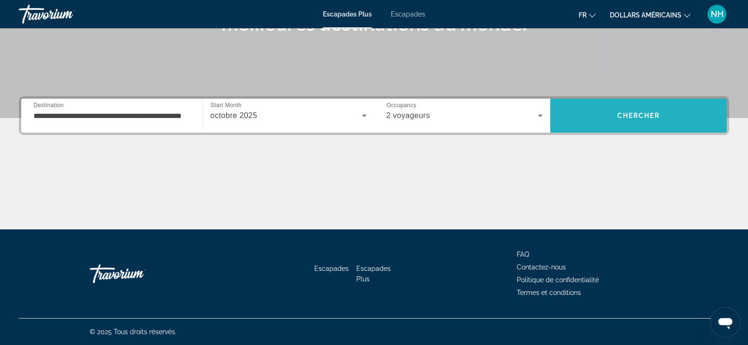
click at [640, 115] on span "Chercher" at bounding box center [638, 116] width 43 height 8
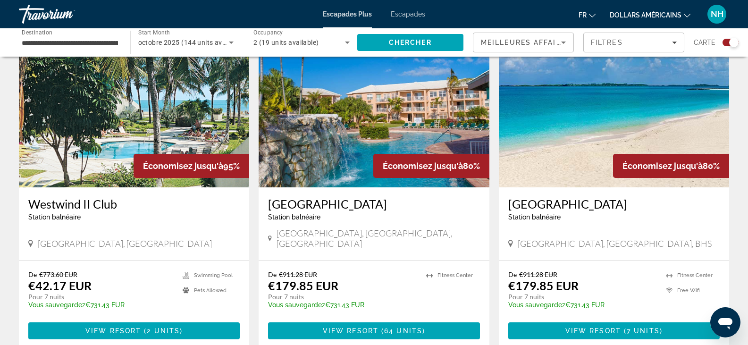
scroll to position [1332, 0]
